Goal: Find specific page/section: Find specific page/section

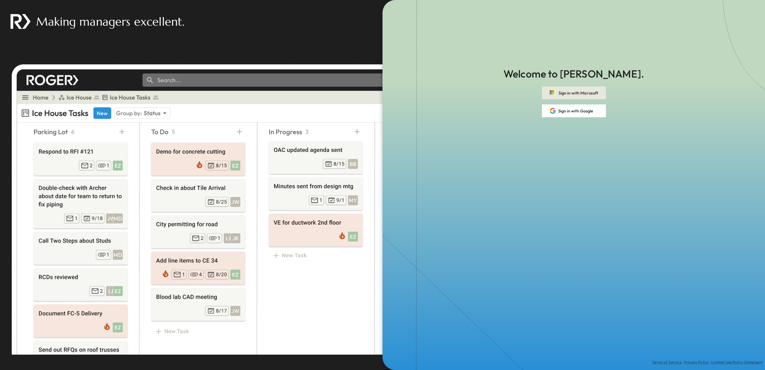
click at [579, 92] on button "Sign in with Microsoft" at bounding box center [574, 92] width 64 height 13
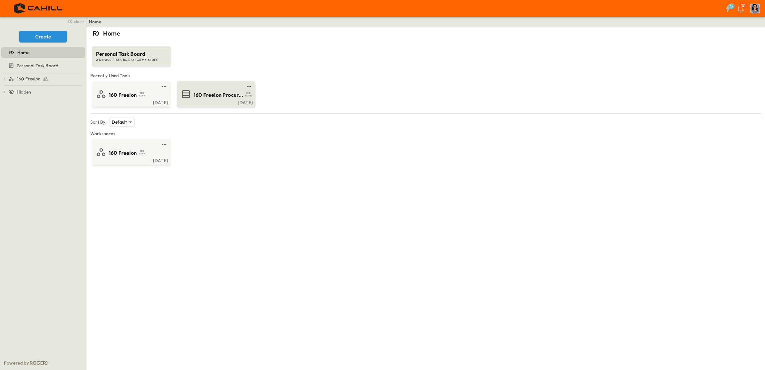
click at [212, 98] on span "160 Freelon Procurement Log" at bounding box center [219, 94] width 50 height 7
